Goal: Information Seeking & Learning: Find specific page/section

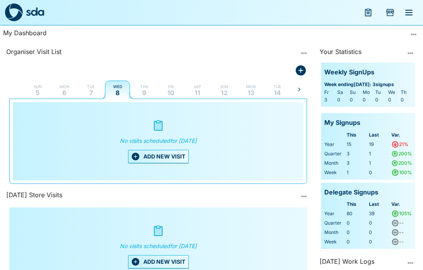
click at [389, 13] on icon "Add Store Visit" at bounding box center [390, 12] width 8 height 7
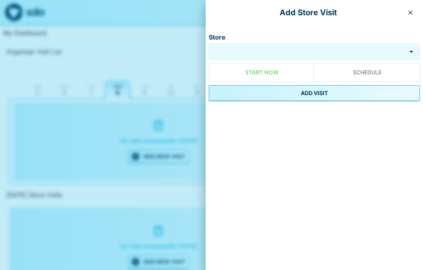
click at [407, 11] on button "button" at bounding box center [410, 12] width 13 height 13
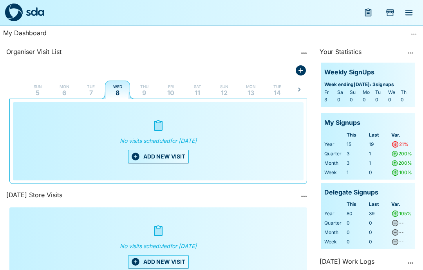
click at [366, 11] on icon "menu" at bounding box center [369, 12] width 6 height 7
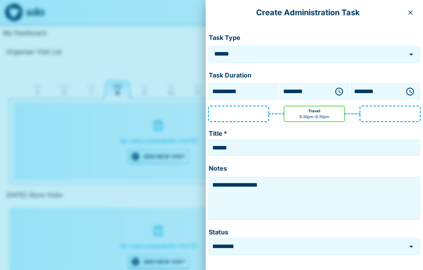
click at [416, 11] on button "button" at bounding box center [410, 12] width 13 height 13
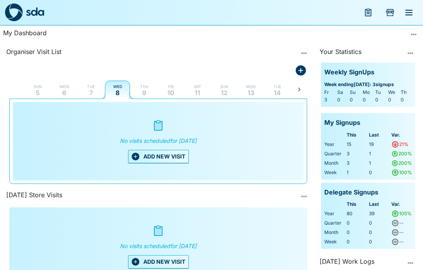
click at [412, 13] on icon "menu" at bounding box center [409, 12] width 7 height 5
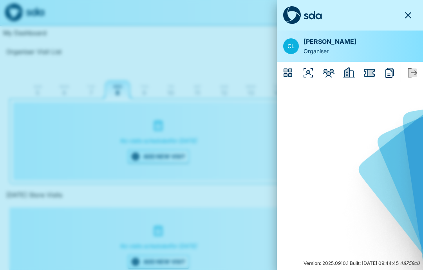
click at [328, 76] on icon "Members" at bounding box center [329, 73] width 13 height 13
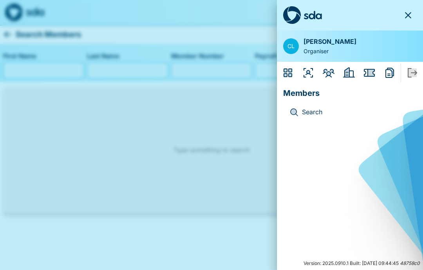
click at [410, 16] on icon "button" at bounding box center [408, 15] width 9 height 9
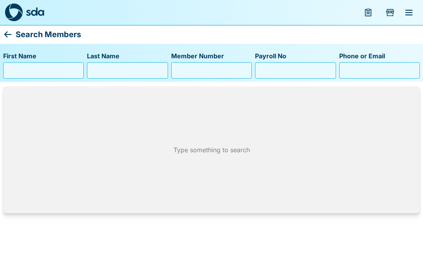
click at [20, 70] on input "First Name" at bounding box center [44, 70] width 74 height 13
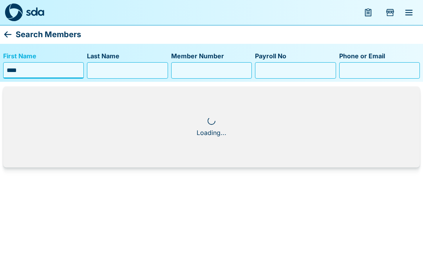
type input "****"
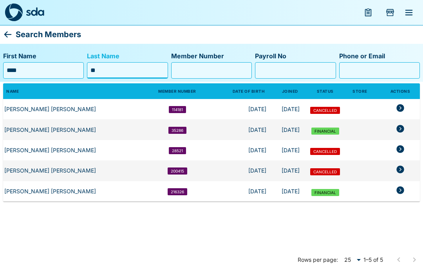
type input "*"
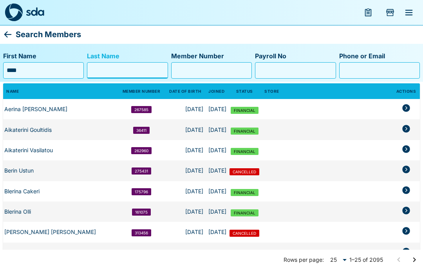
click at [46, 74] on input "****" at bounding box center [44, 70] width 74 height 13
type input "*"
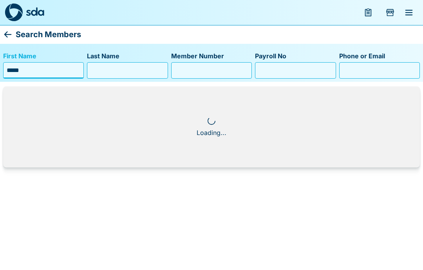
type input "*****"
click at [119, 72] on input "Last Name" at bounding box center [128, 70] width 74 height 13
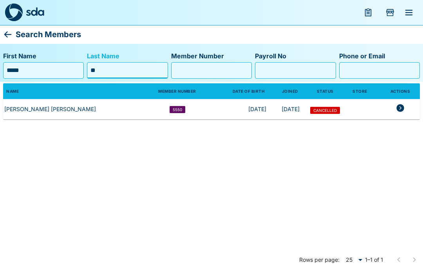
type input "*"
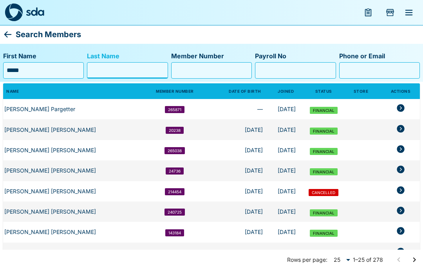
click at [42, 70] on input "*****" at bounding box center [44, 70] width 74 height 13
type input "*"
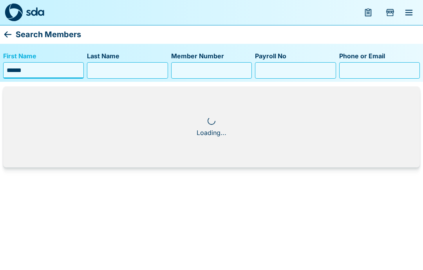
type input "******"
type input "*****"
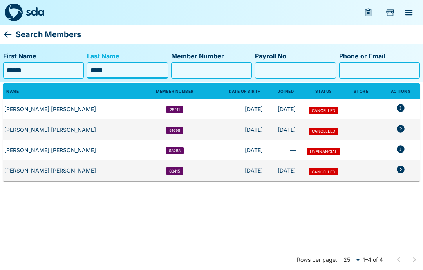
click at [397, 104] on icon "members table" at bounding box center [400, 107] width 9 height 9
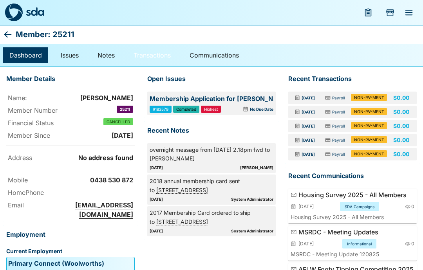
click at [159, 60] on link "Transactions" at bounding box center [152, 55] width 50 height 16
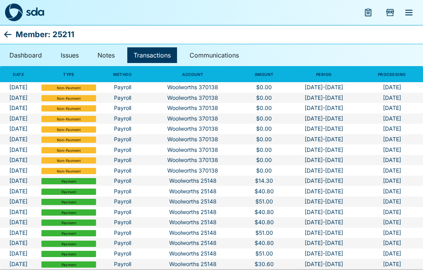
click at [11, 31] on icon at bounding box center [7, 34] width 9 height 9
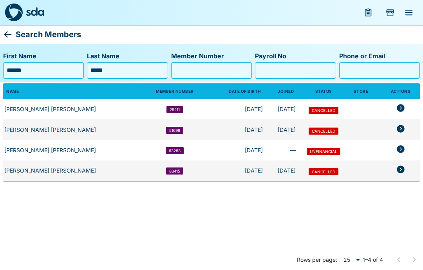
click at [42, 72] on input "******" at bounding box center [44, 70] width 74 height 13
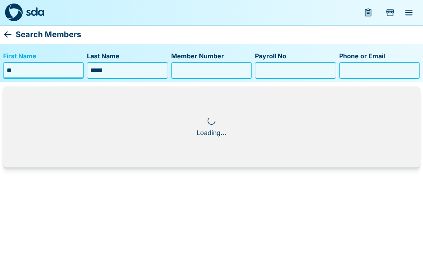
type input "*"
type input "****"
click at [124, 69] on input "*****" at bounding box center [128, 70] width 74 height 13
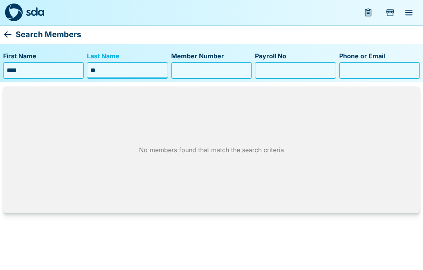
type input "*"
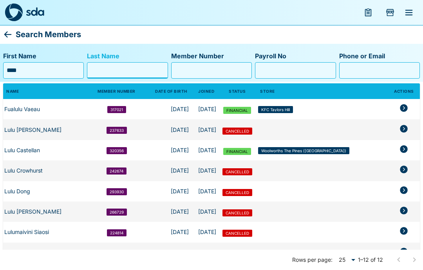
click at [35, 71] on input "****" at bounding box center [44, 70] width 74 height 13
type input "*"
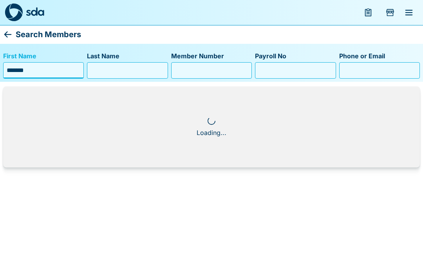
type input "******"
type input "*"
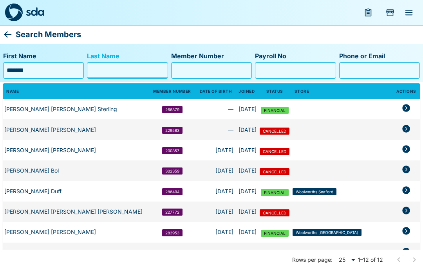
click at [108, 66] on input "Last Name" at bounding box center [128, 70] width 74 height 13
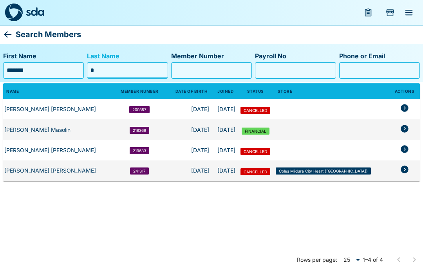
type input "*"
click at [5, 34] on icon at bounding box center [7, 34] width 7 height 6
click at [408, 13] on icon "menu" at bounding box center [409, 12] width 7 height 5
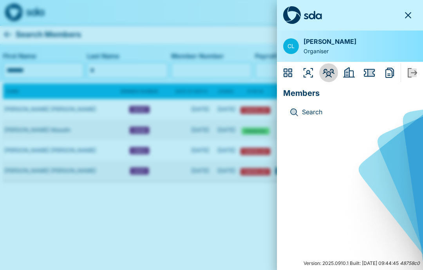
click at [325, 73] on icon "Members" at bounding box center [329, 73] width 13 height 13
click at [348, 72] on icon "Employers" at bounding box center [349, 72] width 12 height 10
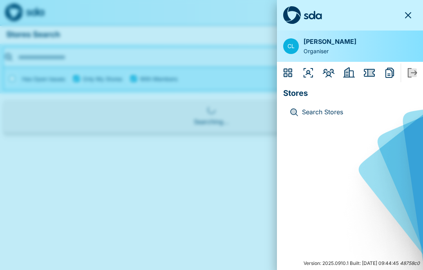
click at [318, 108] on p "Search Stores" at bounding box center [356, 112] width 109 height 10
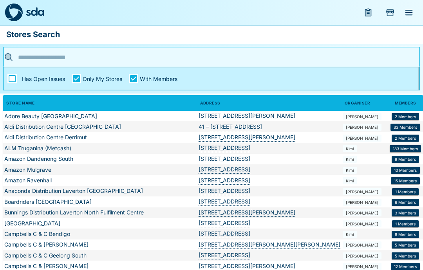
click at [33, 57] on input "text" at bounding box center [209, 57] width 386 height 12
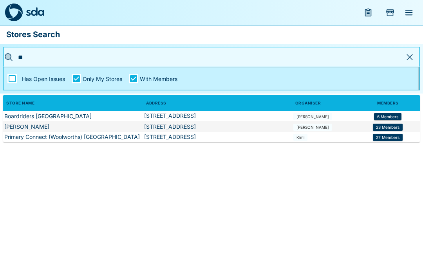
type input "***"
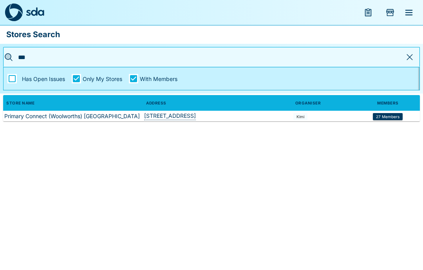
click at [200, 115] on td "[STREET_ADDRESS]" at bounding box center [217, 116] width 149 height 11
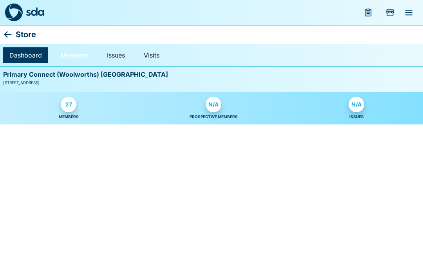
click at [80, 53] on link "Members" at bounding box center [74, 55] width 40 height 16
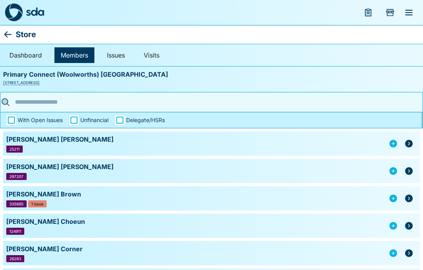
click at [411, 142] on icon "button" at bounding box center [409, 144] width 8 height 8
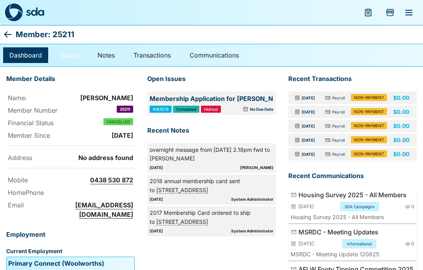
click at [71, 52] on link "Issues" at bounding box center [69, 55] width 31 height 16
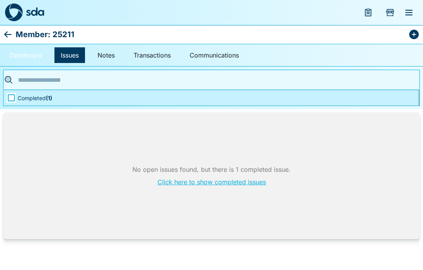
click at [30, 55] on link "Dashboard" at bounding box center [25, 55] width 45 height 16
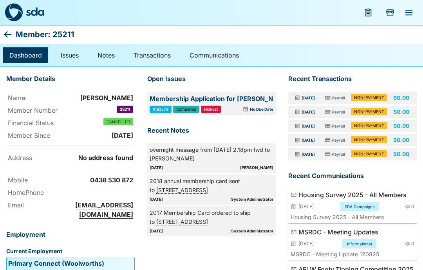
click at [3, 30] on icon at bounding box center [7, 34] width 9 height 9
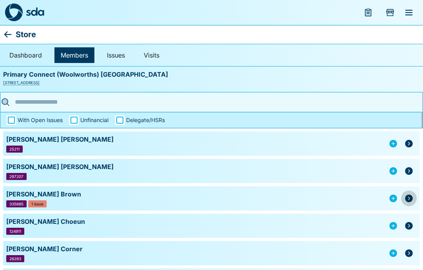
click at [415, 198] on button "button" at bounding box center [409, 199] width 16 height 16
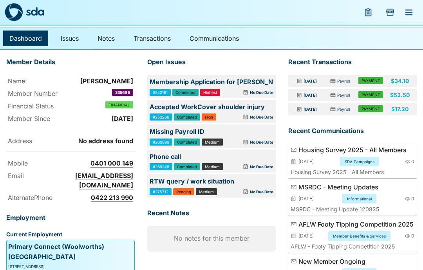
scroll to position [18, 0]
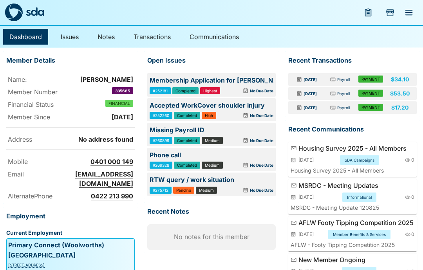
click at [247, 187] on div "No Due Date" at bounding box center [246, 190] width 55 height 7
click at [71, 36] on link "Issues" at bounding box center [69, 37] width 31 height 16
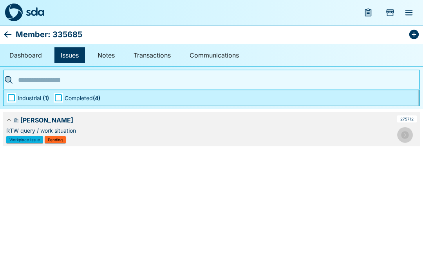
click at [408, 135] on icon "button" at bounding box center [405, 135] width 8 height 8
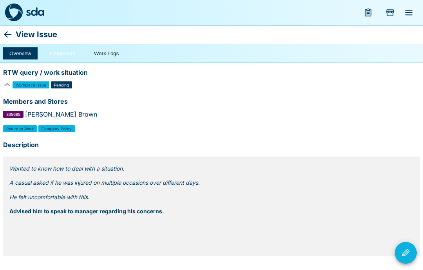
click at [62, 51] on button "Comments" at bounding box center [63, 53] width 38 height 12
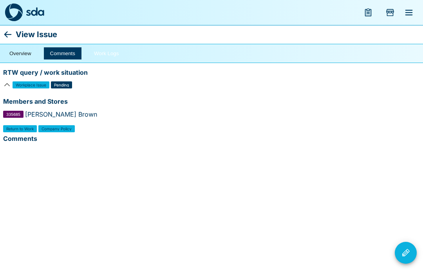
click at [105, 50] on button "Work Logs" at bounding box center [106, 53] width 37 height 12
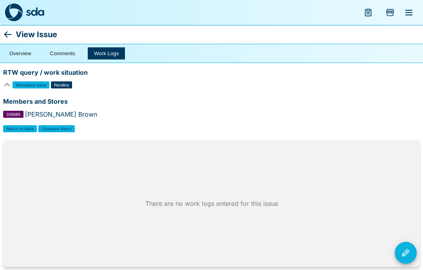
click at [6, 33] on icon at bounding box center [7, 34] width 7 height 6
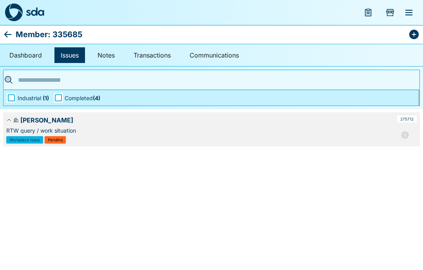
click at [407, 137] on icon "button" at bounding box center [405, 135] width 8 height 8
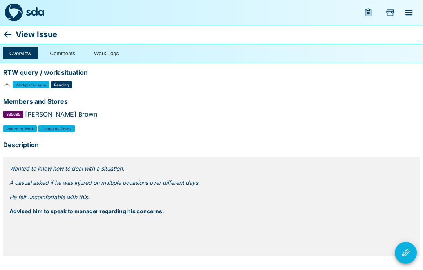
click at [6, 33] on icon at bounding box center [7, 34] width 7 height 6
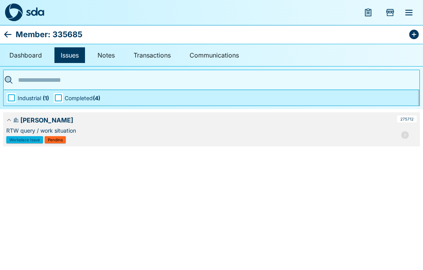
click at [4, 37] on icon at bounding box center [7, 34] width 9 height 9
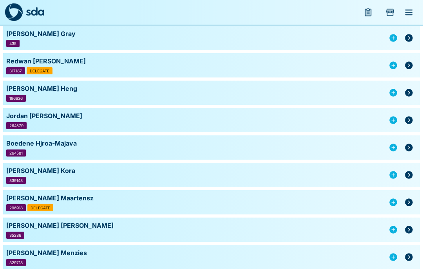
scroll to position [353, 0]
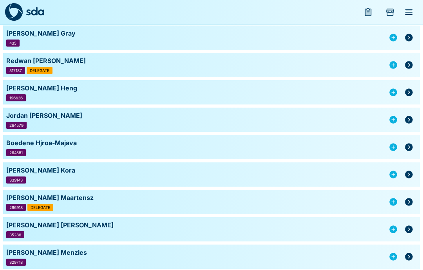
click at [53, 259] on div "329718" at bounding box center [195, 262] width 379 height 7
click at [412, 261] on icon "button" at bounding box center [408, 256] width 9 height 9
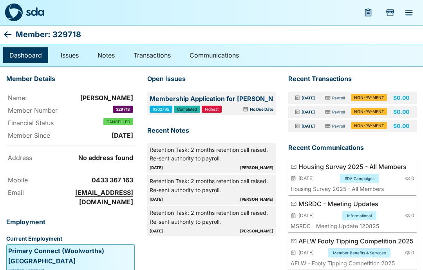
scroll to position [0, 0]
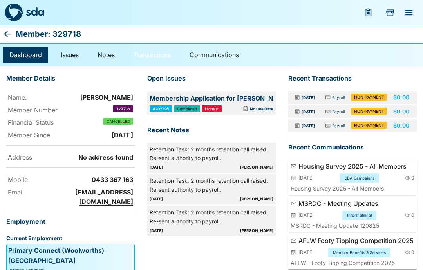
click at [154, 50] on link "Transactions" at bounding box center [152, 55] width 50 height 16
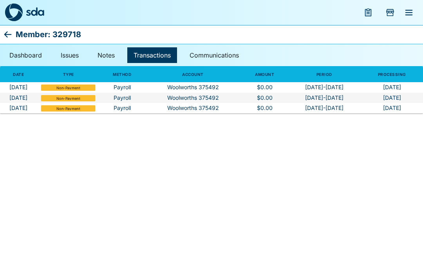
click at [11, 31] on icon at bounding box center [7, 34] width 9 height 9
